Goal: Check status: Check status

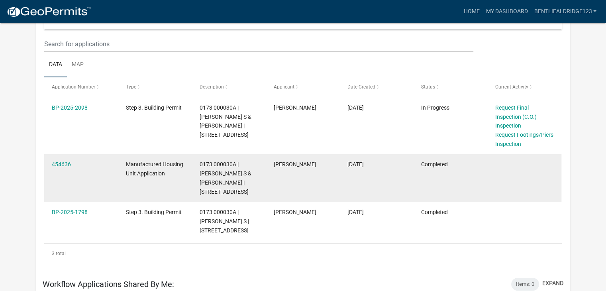
scroll to position [100, 0]
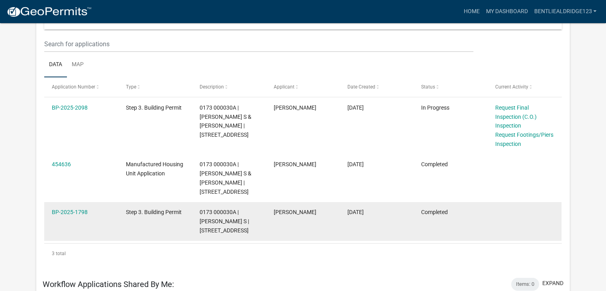
click at [70, 228] on datatable-body-cell "BP-2025-1798" at bounding box center [81, 221] width 74 height 39
click at [75, 215] on link "BP-2025-1798" at bounding box center [70, 212] width 36 height 6
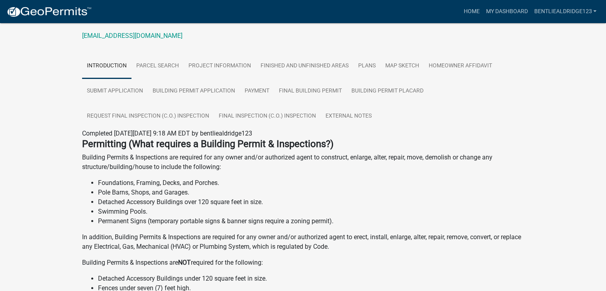
scroll to position [106, 0]
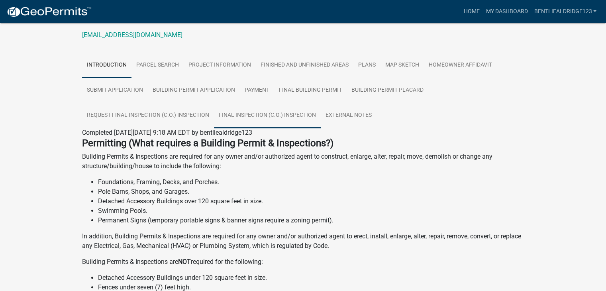
click at [285, 104] on link "Final Inspection (C.O.) Inspection" at bounding box center [267, 115] width 107 height 25
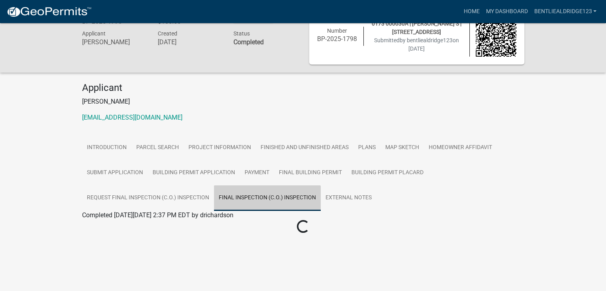
click at [271, 123] on div "Applicant [PERSON_NAME] [EMAIL_ADDRESS][DOMAIN_NAME]" at bounding box center [303, 105] width 454 height 47
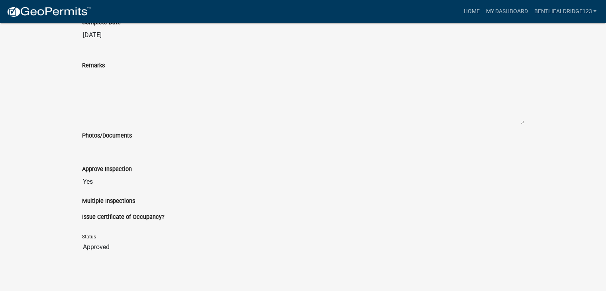
scroll to position [240, 0]
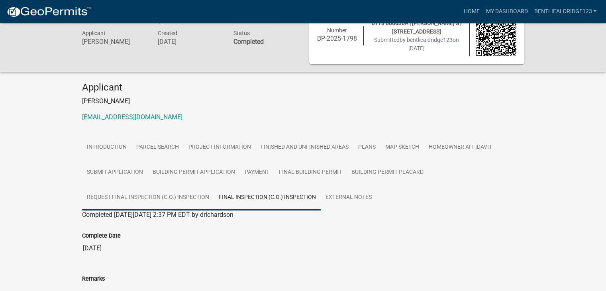
click at [177, 190] on link "Request Final Inspection (C.O.) Inspection" at bounding box center [148, 197] width 132 height 25
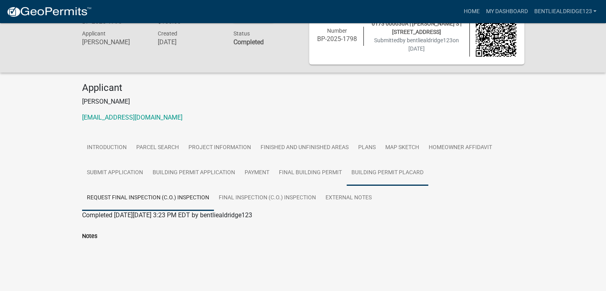
click at [375, 175] on link "Building Permit Placard" at bounding box center [387, 172] width 82 height 25
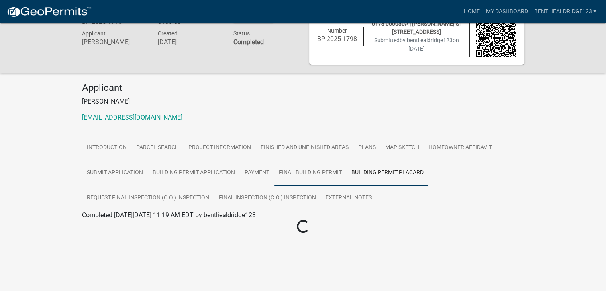
click at [310, 180] on link "Final Building Permit" at bounding box center [310, 172] width 72 height 25
click at [383, 168] on link "Building Permit Placard" at bounding box center [387, 172] width 82 height 25
click at [112, 224] on link "Building Permit Placard" at bounding box center [115, 225] width 66 height 8
click at [313, 174] on link "Final Building Permit" at bounding box center [310, 172] width 72 height 25
click link "Final Building Permit"
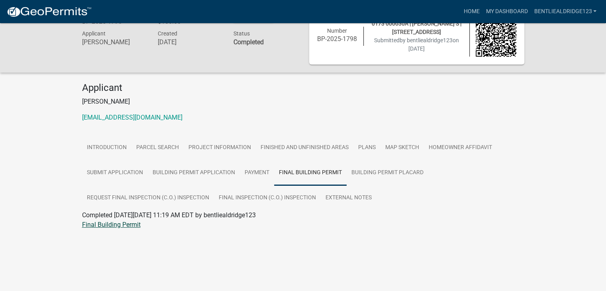
scroll to position [0, 0]
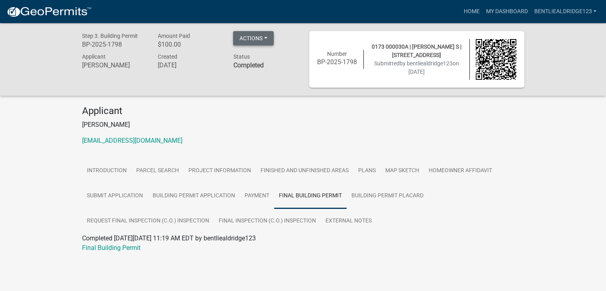
click at [271, 32] on button "Actions" at bounding box center [253, 38] width 41 height 14
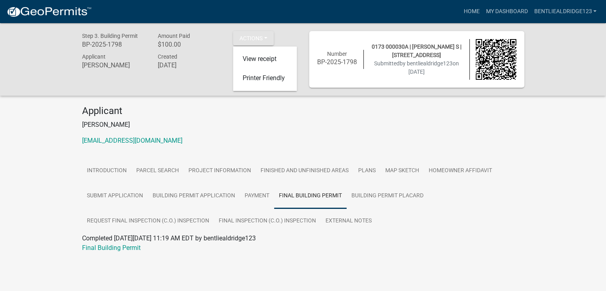
click at [268, 135] on div "Applicant Bentlie Aldridge bentliealdridge123@gmail.com" at bounding box center [303, 128] width 454 height 47
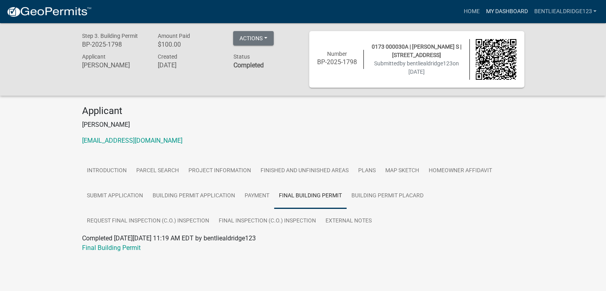
click at [502, 14] on link "My Dashboard" at bounding box center [506, 11] width 48 height 15
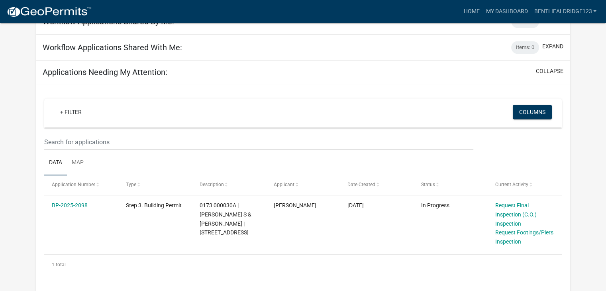
scroll to position [363, 0]
